Goal: Find specific page/section: Find specific page/section

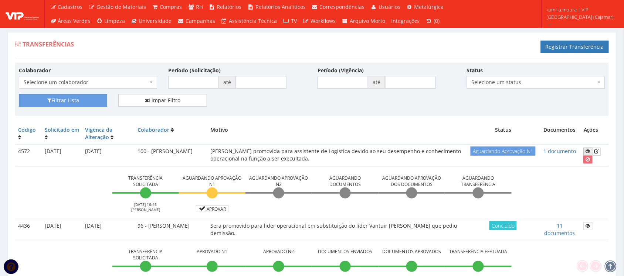
click at [586, 153] on icon at bounding box center [588, 151] width 4 height 5
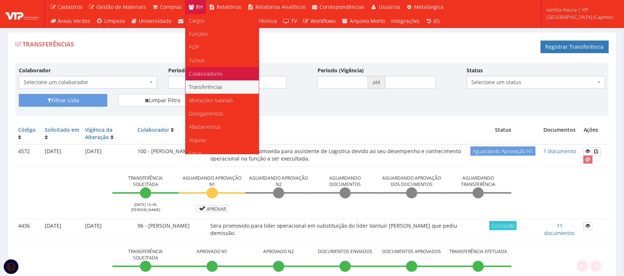
click at [195, 75] on span "Colaboradores" at bounding box center [206, 73] width 34 height 7
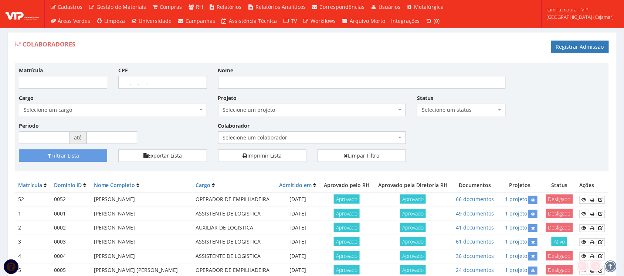
click at [311, 141] on span "Selecione um colaborador" at bounding box center [310, 137] width 174 height 7
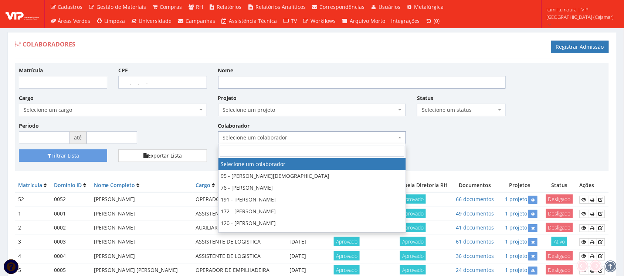
click at [268, 78] on input "Nome" at bounding box center [361, 82] width 287 height 13
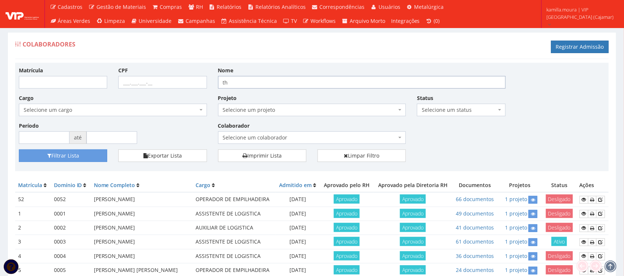
type input "t"
type input "THIAGO"
click at [19, 150] on button "Filtrar Lista" at bounding box center [63, 156] width 88 height 13
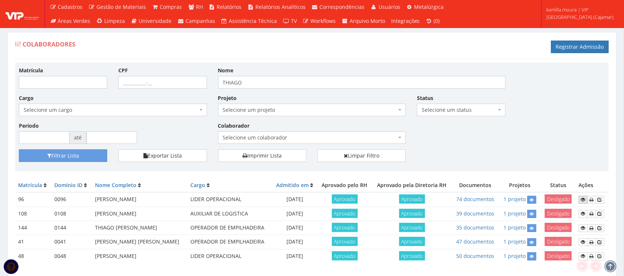
click at [581, 201] on icon at bounding box center [583, 199] width 4 height 5
